Goal: Task Accomplishment & Management: Manage account settings

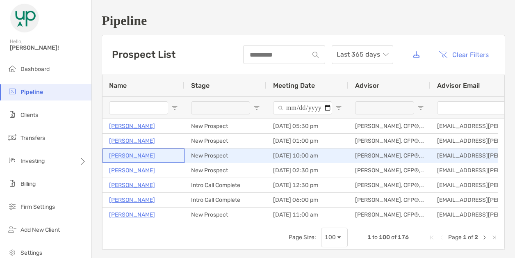
click at [126, 155] on p "[PERSON_NAME]" at bounding box center [132, 156] width 46 height 10
